Goal: Communication & Community: Answer question/provide support

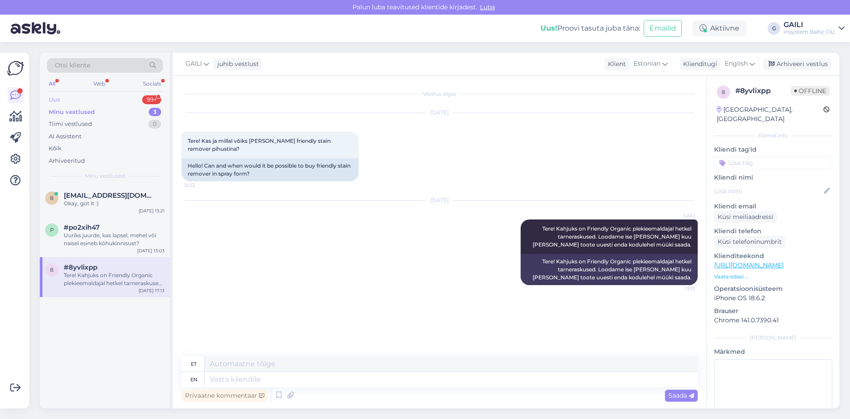
click at [87, 99] on div "Uus 99+" at bounding box center [105, 99] width 116 height 12
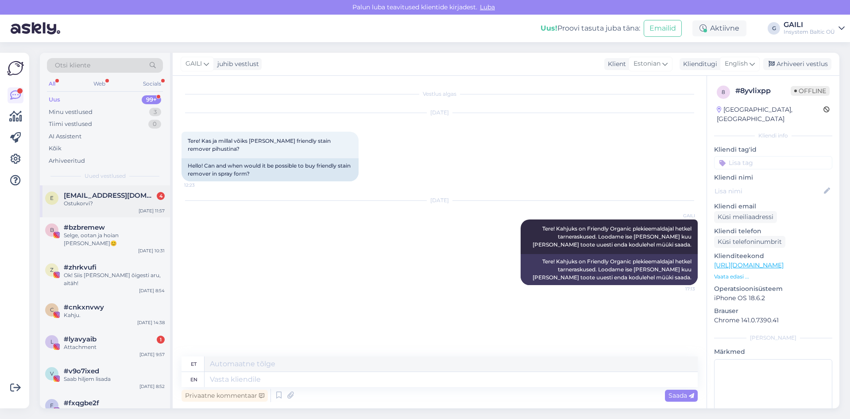
click at [115, 199] on div "Ostukorvi?" at bounding box center [114, 203] width 101 height 8
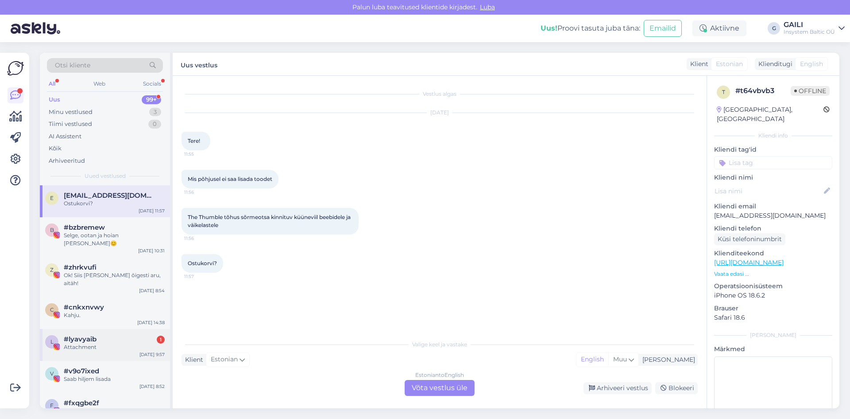
click at [107, 335] on div "l #lyavyaib 1 Attachment [DATE] 9:57" at bounding box center [105, 345] width 130 height 32
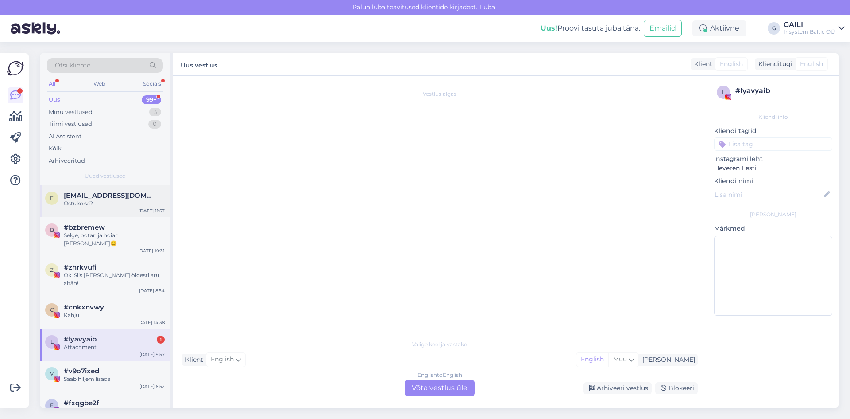
click at [106, 186] on div "e [EMAIL_ADDRESS][DOMAIN_NAME] Ostukorvi? [DATE] 11:57" at bounding box center [105, 201] width 130 height 32
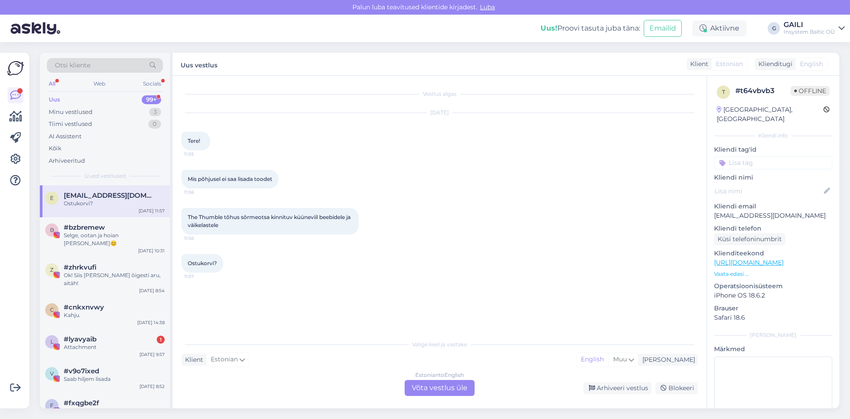
click at [435, 387] on div "Estonian to English Võta vestlus üle" at bounding box center [440, 388] width 70 height 16
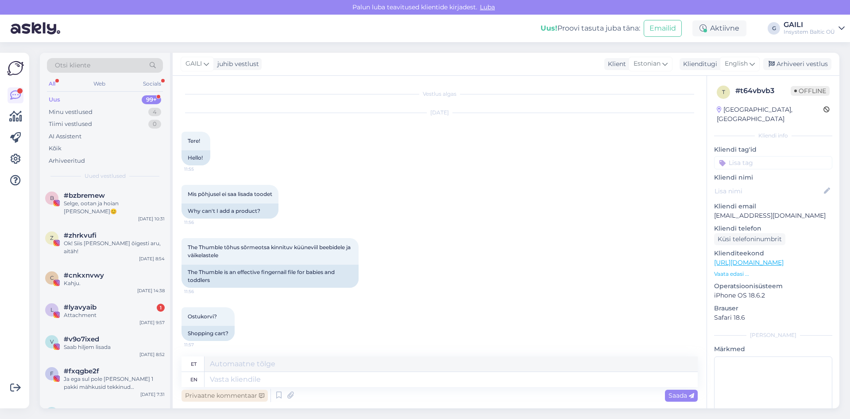
click at [256, 391] on div "Privaatne kommentaar" at bounding box center [225, 395] width 86 height 12
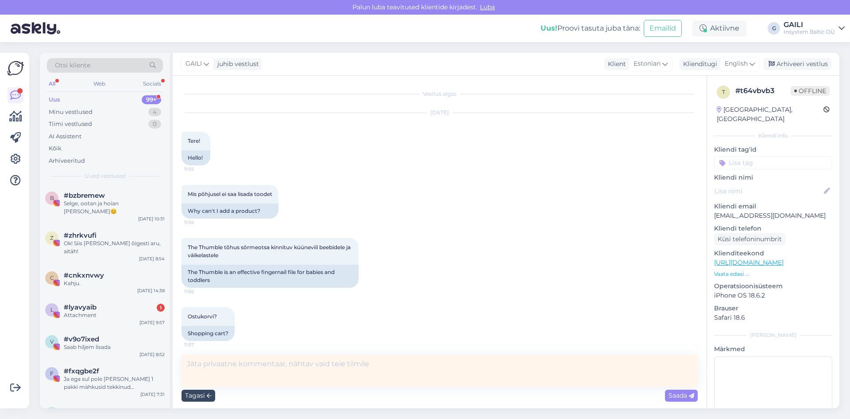
click at [197, 391] on div "Tagasi" at bounding box center [199, 395] width 34 height 12
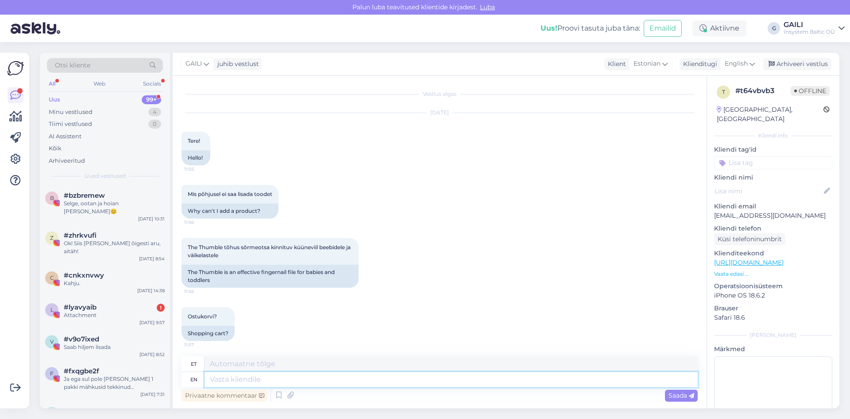
click at [235, 380] on textarea at bounding box center [451, 379] width 493 height 15
type textarea "Tere!"
type textarea "Tere! [GEOGRAPHIC_DATA]"
type textarea "Tere! Ai"
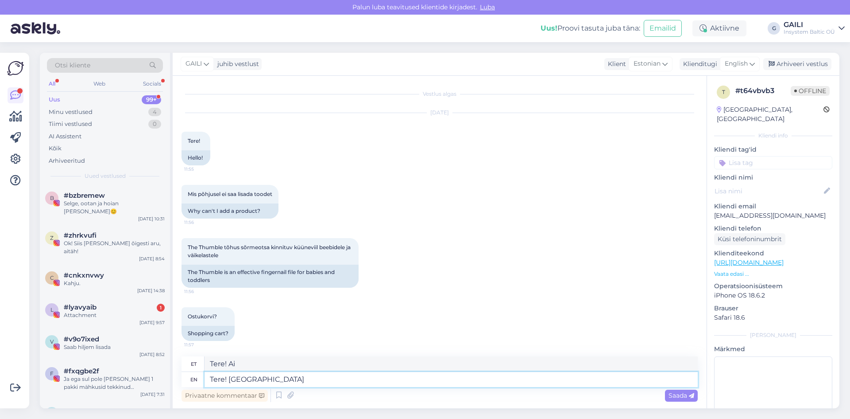
type textarea "Tere! [GEOGRAPHIC_DATA]"
type textarea "Tere! [GEOGRAPHIC_DATA], et"
type textarea "Tere! [GEOGRAPHIC_DATA],"
type textarea "Tere! [GEOGRAPHIC_DATA], et ki"
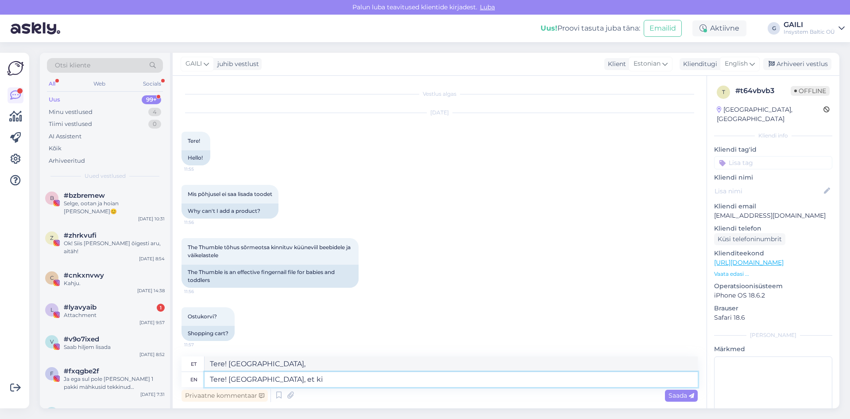
type textarea "Tere! [PERSON_NAME] teised"
type textarea "Tere! Aitäh, et kirjutasite."
type textarea "Tere! [PERSON_NAME] kirjutasite."
type textarea "Tere! Aitäh, et kirjutasite. Andsime"
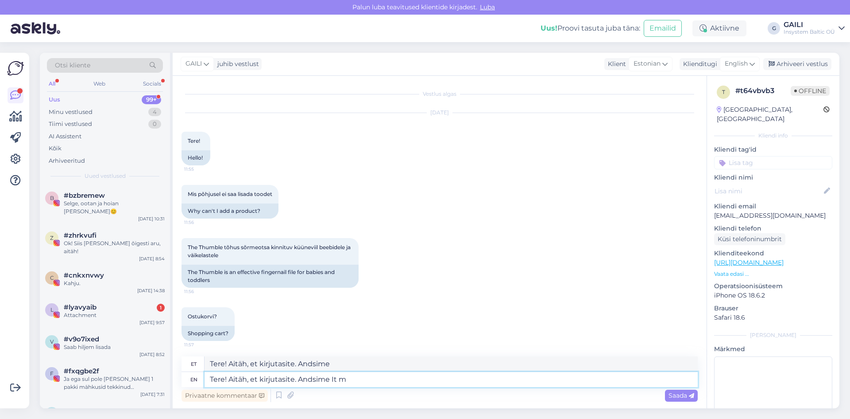
type textarea "Tere! Aitäh, et kirjutasite. Andsime It me"
type textarea "Tere! Aitäh, et kirjutasite. Andsime See"
type textarea "Tere! Aitäh, et kirjutasite. Andsime It meeskonnale"
type textarea "Tere! Aitäh, et kirjutasite. Andsime It meeskonnale info"
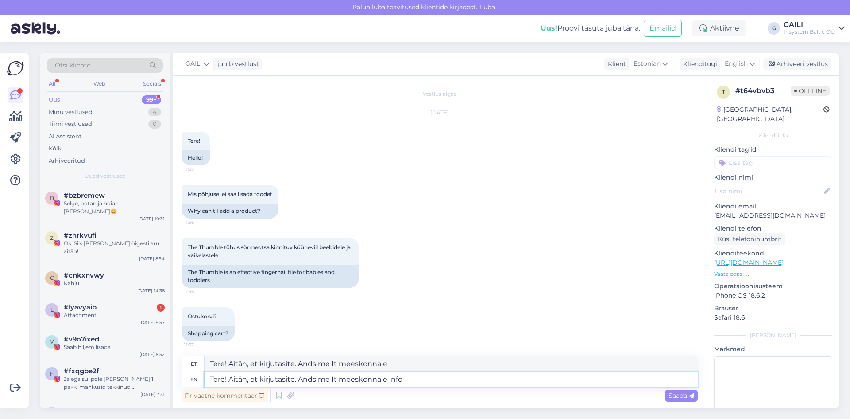
type textarea "Tere! Aitäh, et kirjutasite. Andsime It meeskonnale info"
type textarea "Tere! Aitäh, et kirjutasite. [PERSON_NAME] It meeskonnale info edasi j"
type textarea "Tere! Aitäh, et kirjutasite. [PERSON_NAME] It meeskonnale info edasi"
type textarea "Tere! Aitäh, et kirjutasite. [PERSON_NAME] It meeskonnale info [PERSON_NAME]"
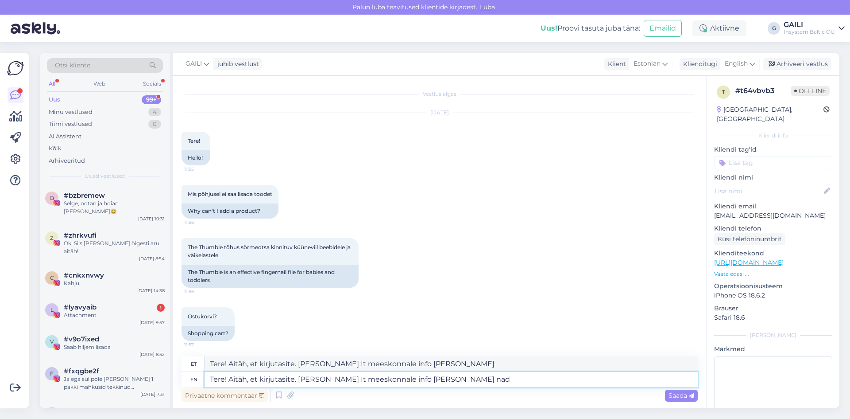
type textarea "Tere! Aitäh, et kirjutasite. [PERSON_NAME] It meeskonnale info [PERSON_NAME] nad"
type textarea "Tere! Aitäh, et kirjutasite. [PERSON_NAME] It meeskonnale info [PERSON_NAME] na…"
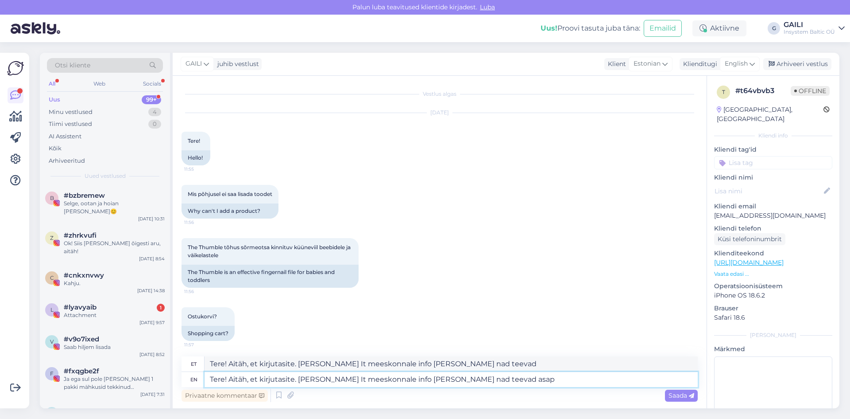
type textarea "Tere! Aitäh, et kirjutasite. [PERSON_NAME] It meeskonnale info [PERSON_NAME] na…"
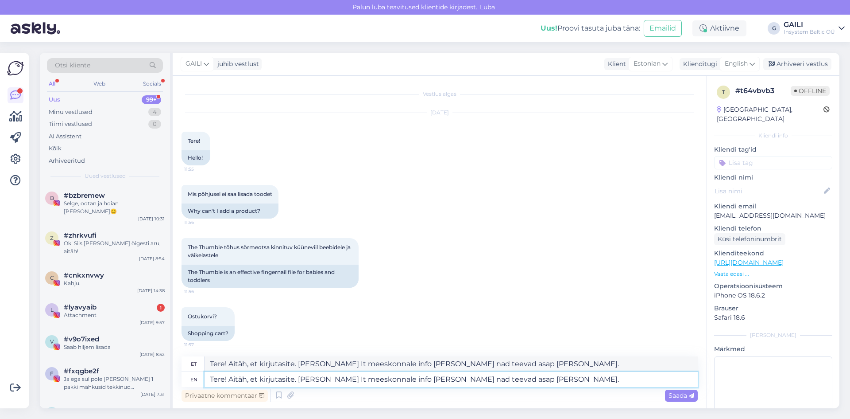
drag, startPoint x: 337, startPoint y: 377, endPoint x: 353, endPoint y: 376, distance: 15.6
click at [337, 377] on textarea "Tere! Aitäh, et kirjutasite. [PERSON_NAME] It meeskonnale info [PERSON_NAME] na…" at bounding box center [451, 379] width 493 height 15
type textarea "Tere! Aitäh, et kirjutasite. Andsime IT meeskonnale info [PERSON_NAME] nad teev…"
click at [544, 376] on textarea "Tere! Aitäh, et kirjutasite. Andsime IT meeskonnale info [PERSON_NAME] nad teev…" at bounding box center [451, 379] width 493 height 15
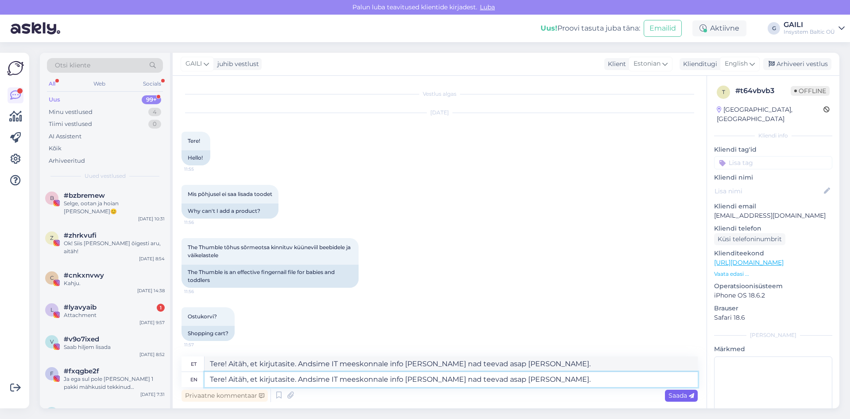
type textarea "Tere! Aitäh, et kirjutasite. Andsime IT meeskonnale info [PERSON_NAME] nad teev…"
click at [680, 396] on span "Saada" at bounding box center [682, 395] width 26 height 8
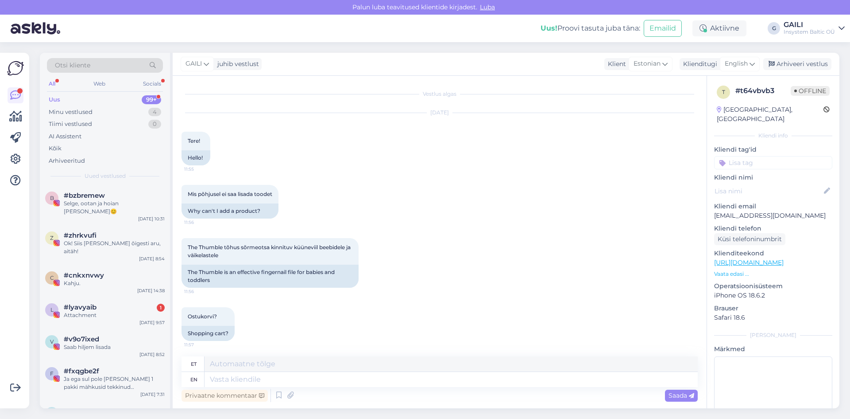
scroll to position [71, 0]
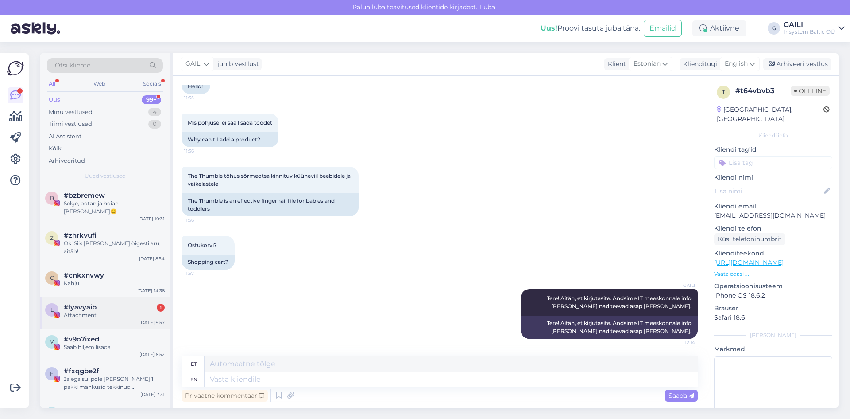
click at [100, 311] on div "Attachment" at bounding box center [114, 315] width 101 height 8
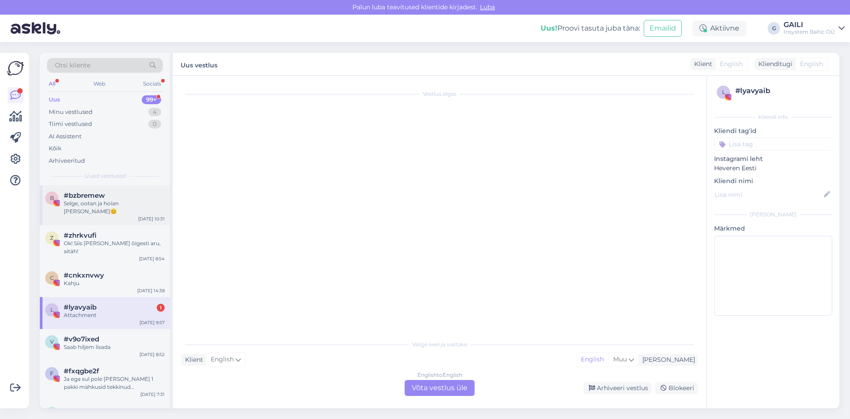
click at [113, 202] on div "Selge, ootan ja hoian [PERSON_NAME]😊" at bounding box center [114, 207] width 101 height 16
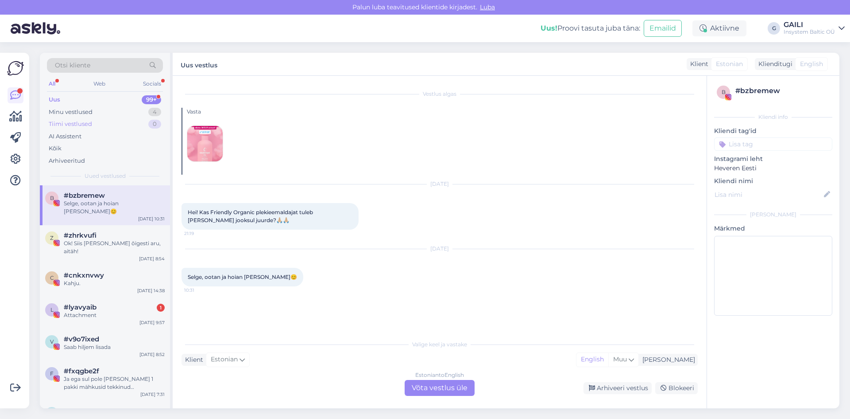
click at [94, 118] on div "Tiimi vestlused 0" at bounding box center [105, 124] width 116 height 12
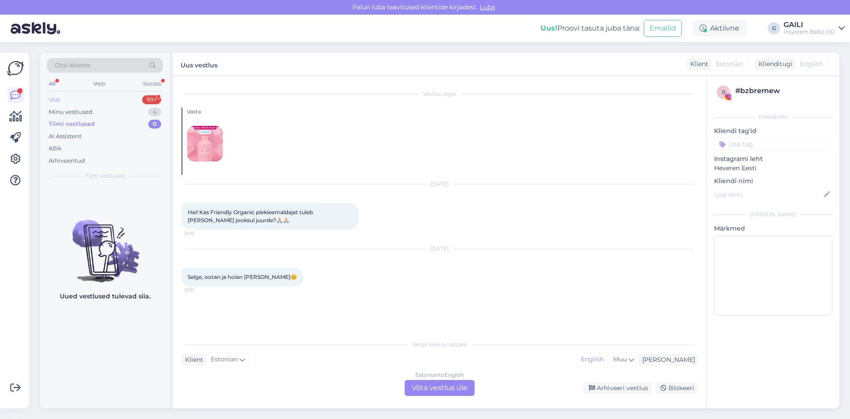
click at [89, 105] on div "Uus 99+" at bounding box center [105, 99] width 116 height 12
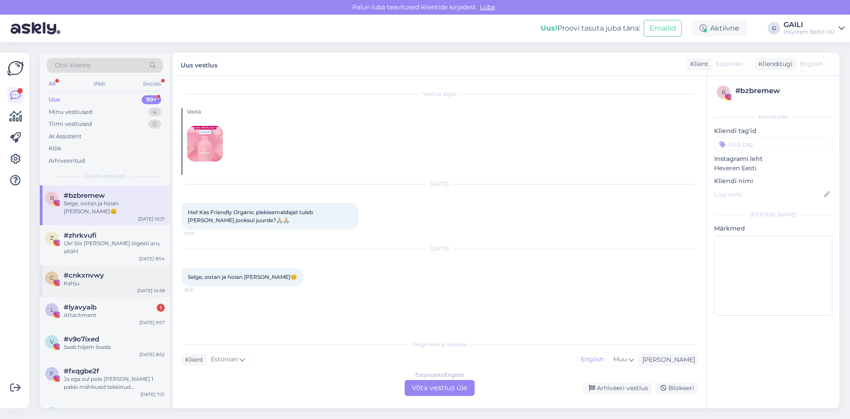
click at [96, 279] on div "c #cnkxnvwy Kahju. [DATE] 14:38" at bounding box center [105, 281] width 130 height 32
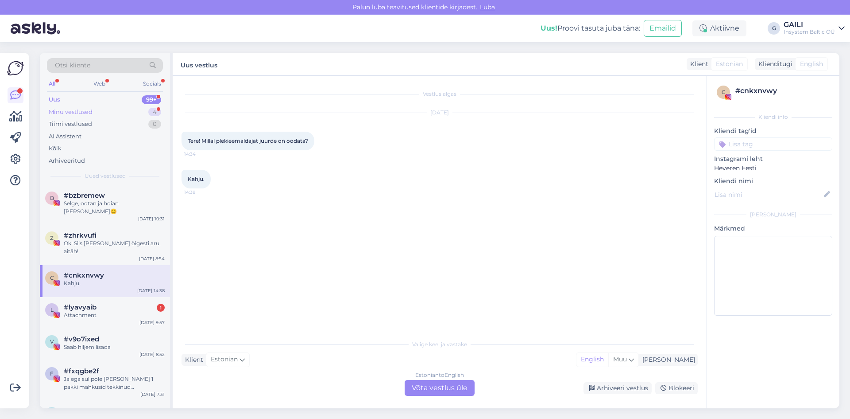
click at [98, 115] on div "Minu vestlused 4" at bounding box center [105, 112] width 116 height 12
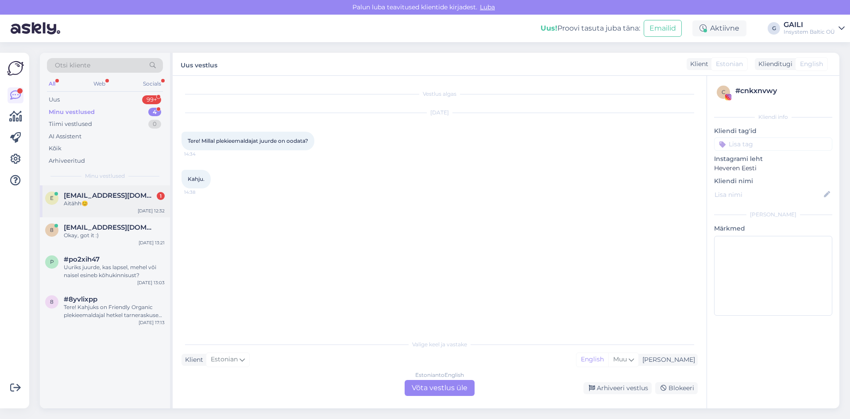
click at [97, 209] on div "e [EMAIL_ADDRESS][DOMAIN_NAME] 1 Aitähh😊 [DATE] 12:32" at bounding box center [105, 201] width 130 height 32
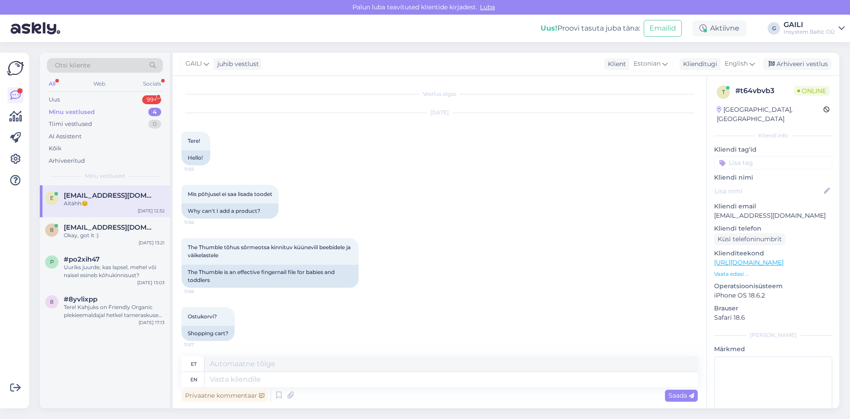
scroll to position [124, 0]
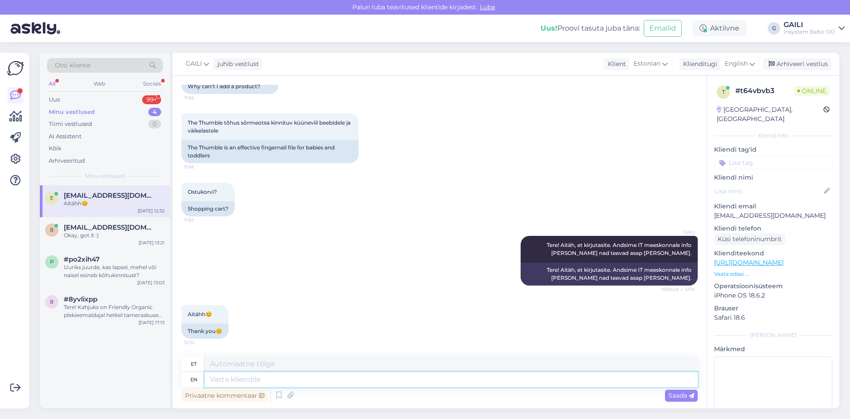
click at [294, 378] on textarea at bounding box center [451, 379] width 493 height 15
click at [81, 233] on div "Okay, got it :)" at bounding box center [114, 235] width 101 height 8
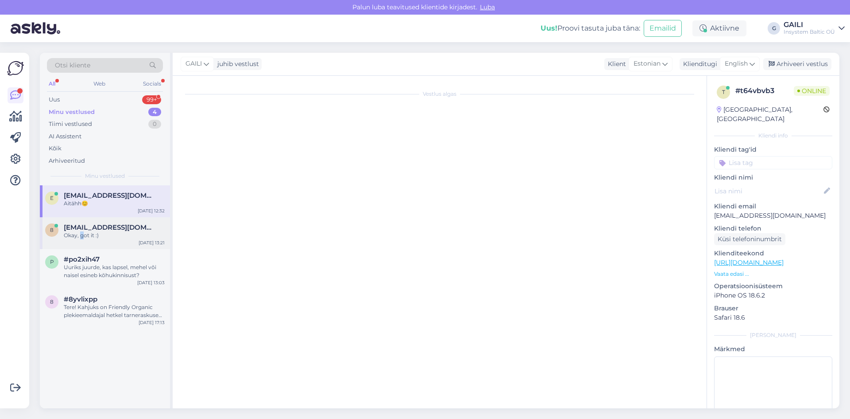
scroll to position [309, 0]
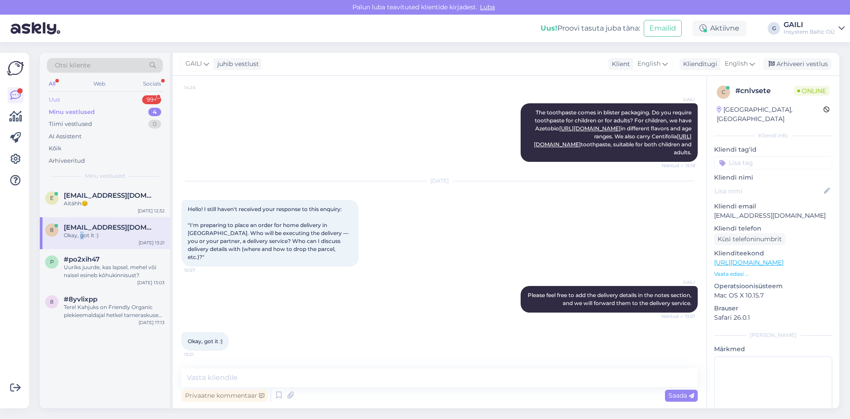
click at [70, 101] on div "Uus 99+" at bounding box center [105, 99] width 116 height 12
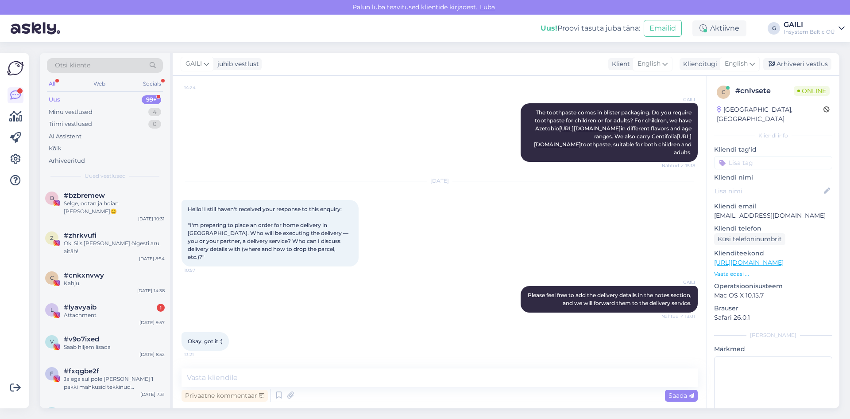
drag, startPoint x: 229, startPoint y: 95, endPoint x: 373, endPoint y: 351, distance: 293.7
click at [111, 202] on div "Selge, ootan ja hoian [PERSON_NAME]😊" at bounding box center [114, 207] width 101 height 16
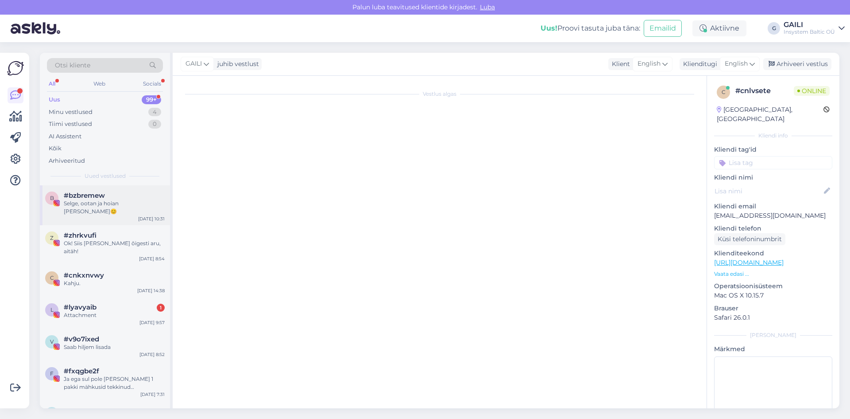
scroll to position [0, 0]
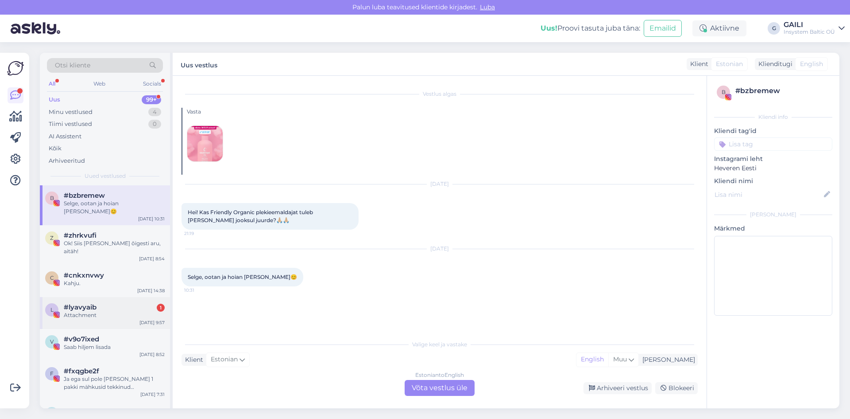
click at [94, 311] on div "Attachment" at bounding box center [114, 315] width 101 height 8
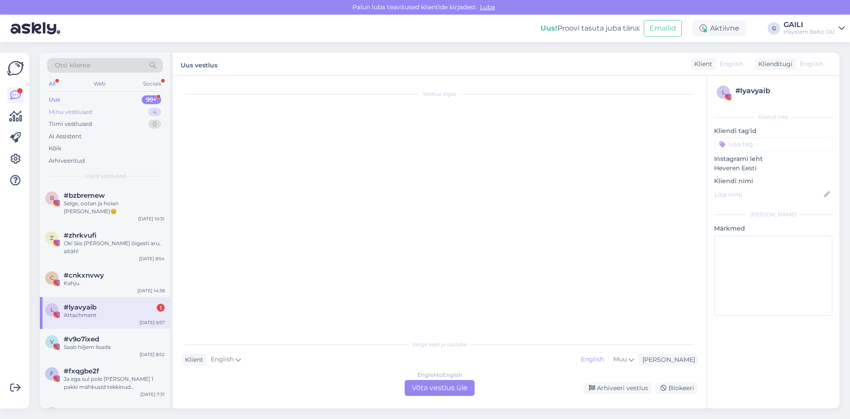
click at [85, 111] on div "Minu vestlused" at bounding box center [71, 112] width 44 height 9
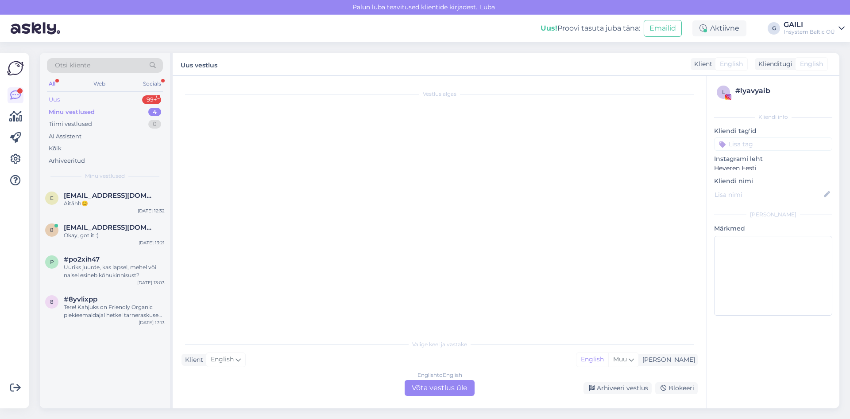
click at [65, 95] on div "Uus 99+" at bounding box center [105, 99] width 116 height 12
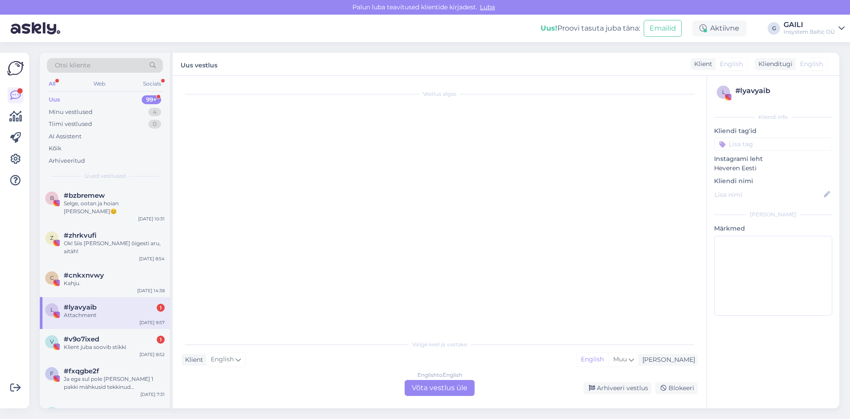
click at [105, 311] on div "Attachment" at bounding box center [114, 315] width 101 height 8
click at [97, 343] on div "Klient juba soovib stikki" at bounding box center [114, 347] width 101 height 8
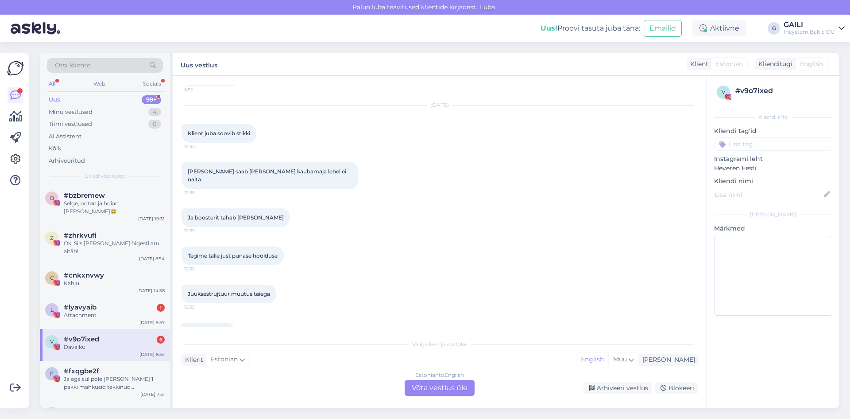
scroll to position [1714, 0]
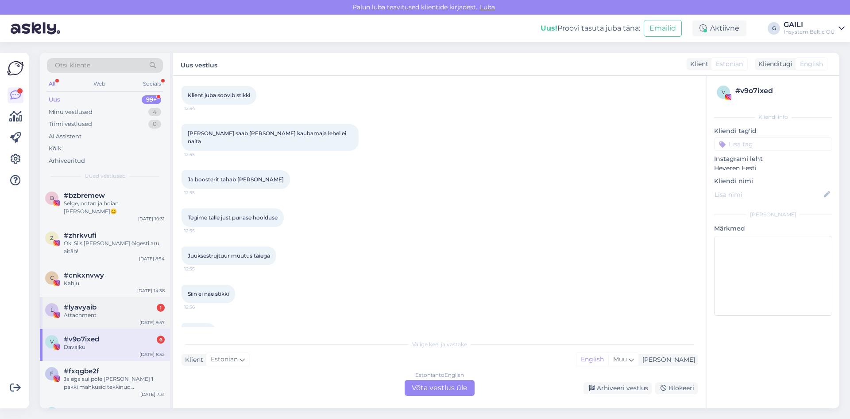
click at [93, 311] on div "Attachment" at bounding box center [114, 315] width 101 height 8
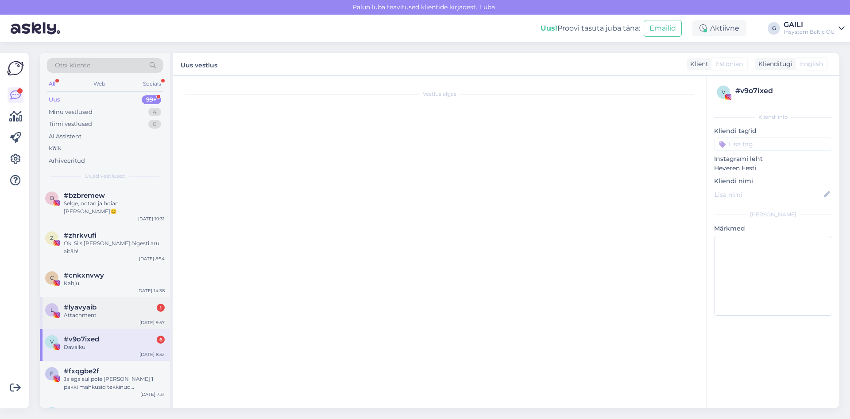
scroll to position [0, 0]
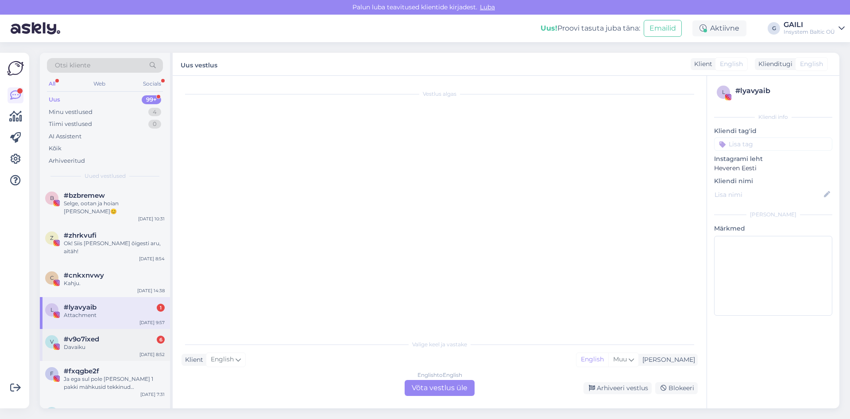
click at [87, 343] on div "Davaiku" at bounding box center [114, 347] width 101 height 8
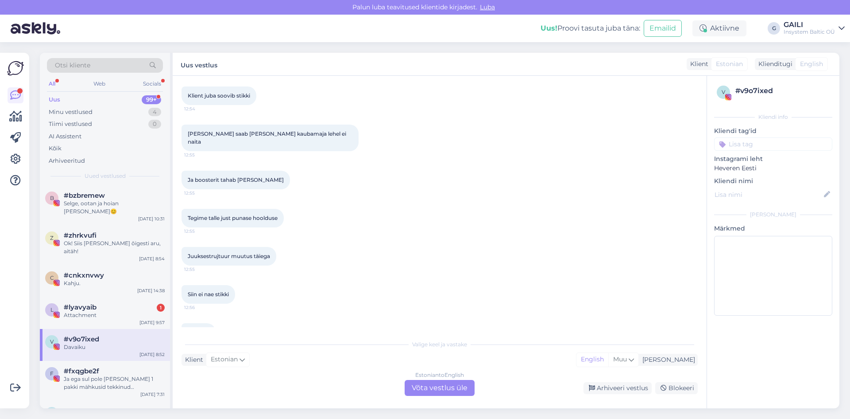
scroll to position [1714, 0]
